Goal: Browse casually: Explore the website without a specific task or goal

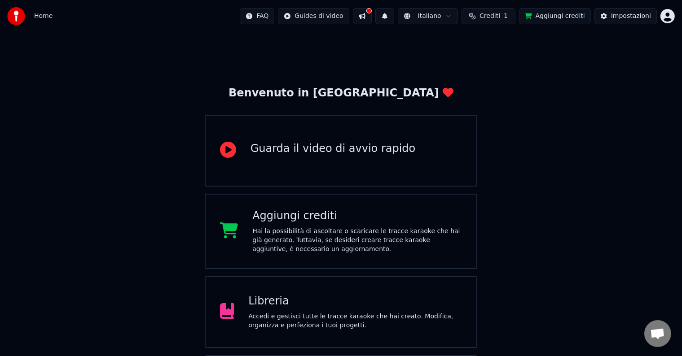
click at [314, 216] on div "Aggiungi crediti" at bounding box center [357, 216] width 210 height 14
click at [338, 241] on div "Hai la possibilità di ascoltare o scaricare le tracce karaoke che hai già gener…" at bounding box center [357, 240] width 210 height 27
click at [41, 18] on span "Home" at bounding box center [43, 16] width 18 height 9
